Goal: Entertainment & Leisure: Consume media (video, audio)

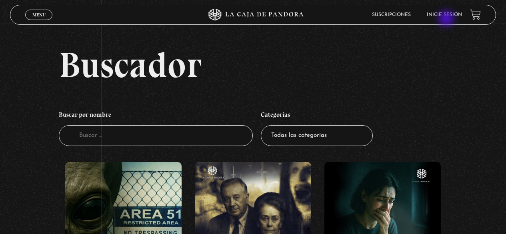
click at [447, 19] on li "Inicie sesión" at bounding box center [444, 14] width 35 height 12
click at [448, 15] on link "Inicie sesión" at bounding box center [444, 14] width 35 height 5
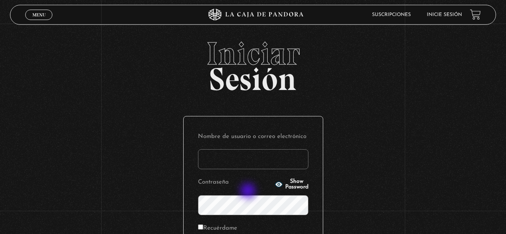
scroll to position [80, 0]
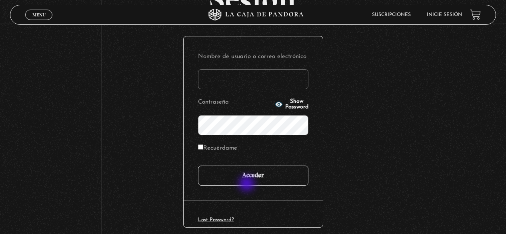
type input "hectoremh@gmail.com"
click at [248, 182] on input "Acceder" at bounding box center [253, 176] width 110 height 20
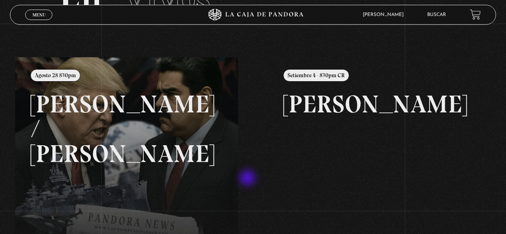
scroll to position [80, 0]
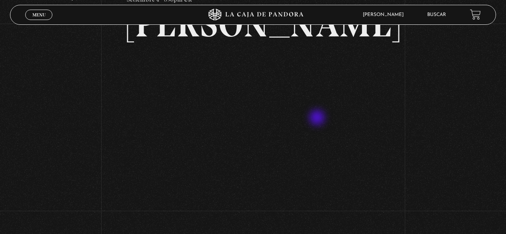
scroll to position [80, 0]
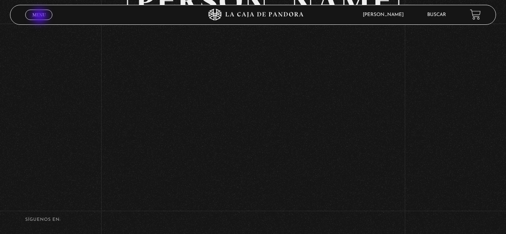
click at [40, 17] on span "Menu" at bounding box center [38, 14] width 13 height 5
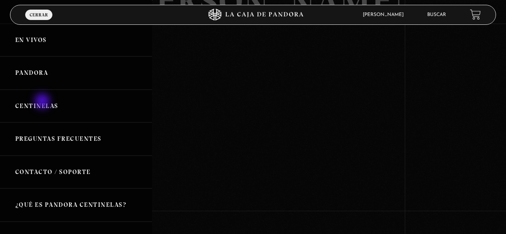
click at [43, 102] on link "Centinelas" at bounding box center [76, 106] width 152 height 33
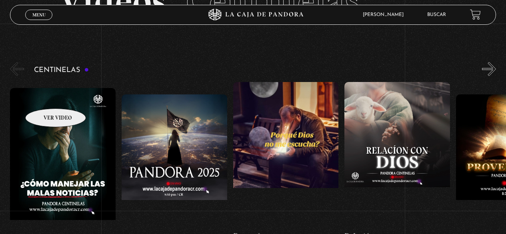
scroll to position [80, 0]
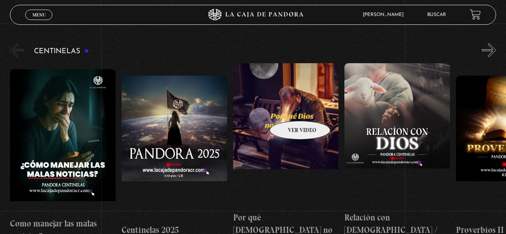
click at [290, 109] on figure at bounding box center [286, 135] width 106 height 144
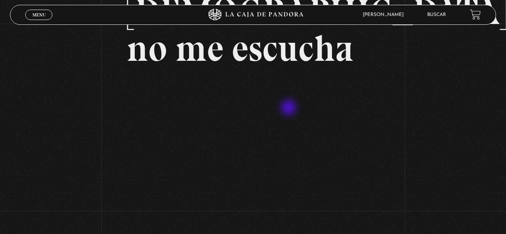
scroll to position [120, 0]
